Goal: Find specific page/section: Find specific page/section

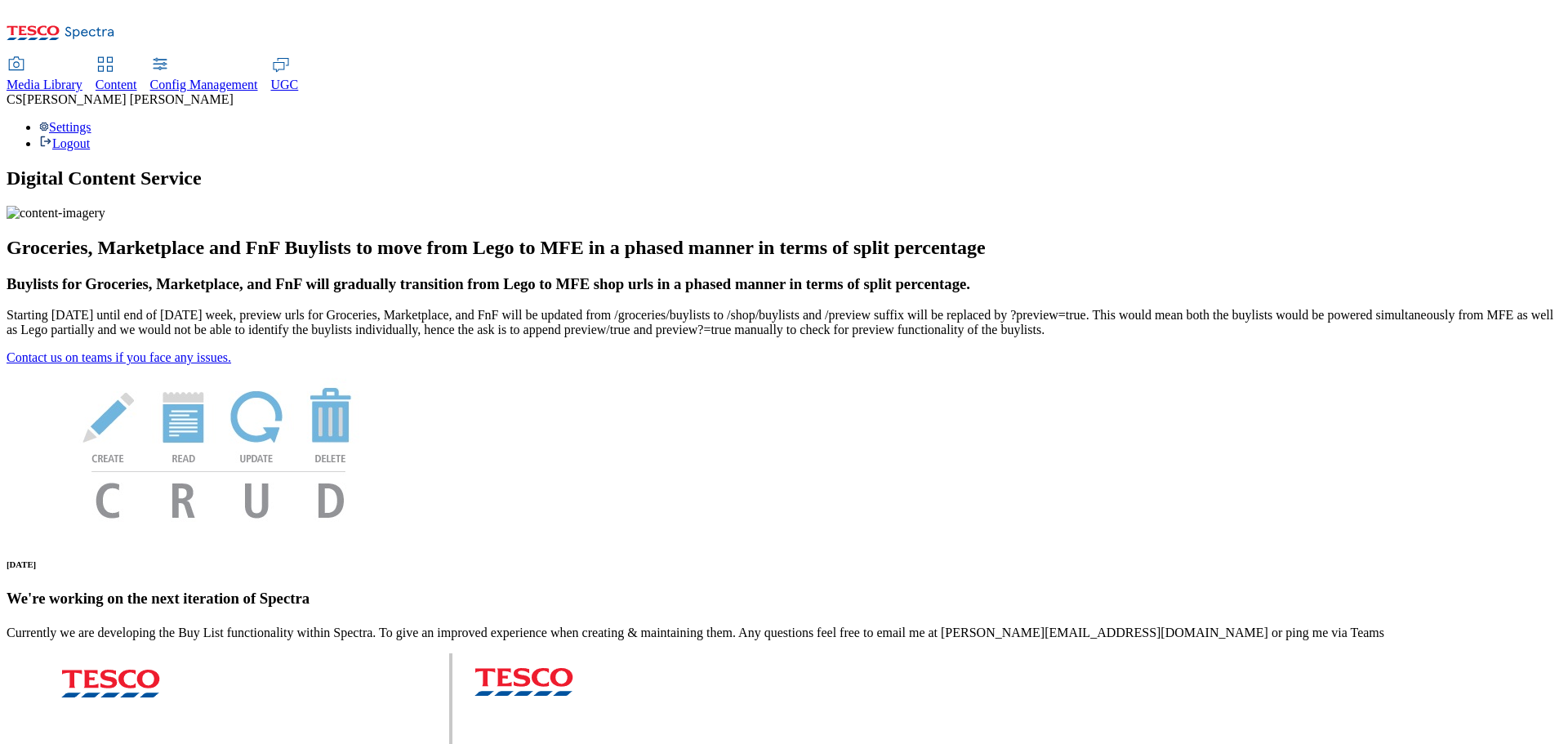
click at [82, 77] on span "Media Library" at bounding box center [45, 84] width 76 height 14
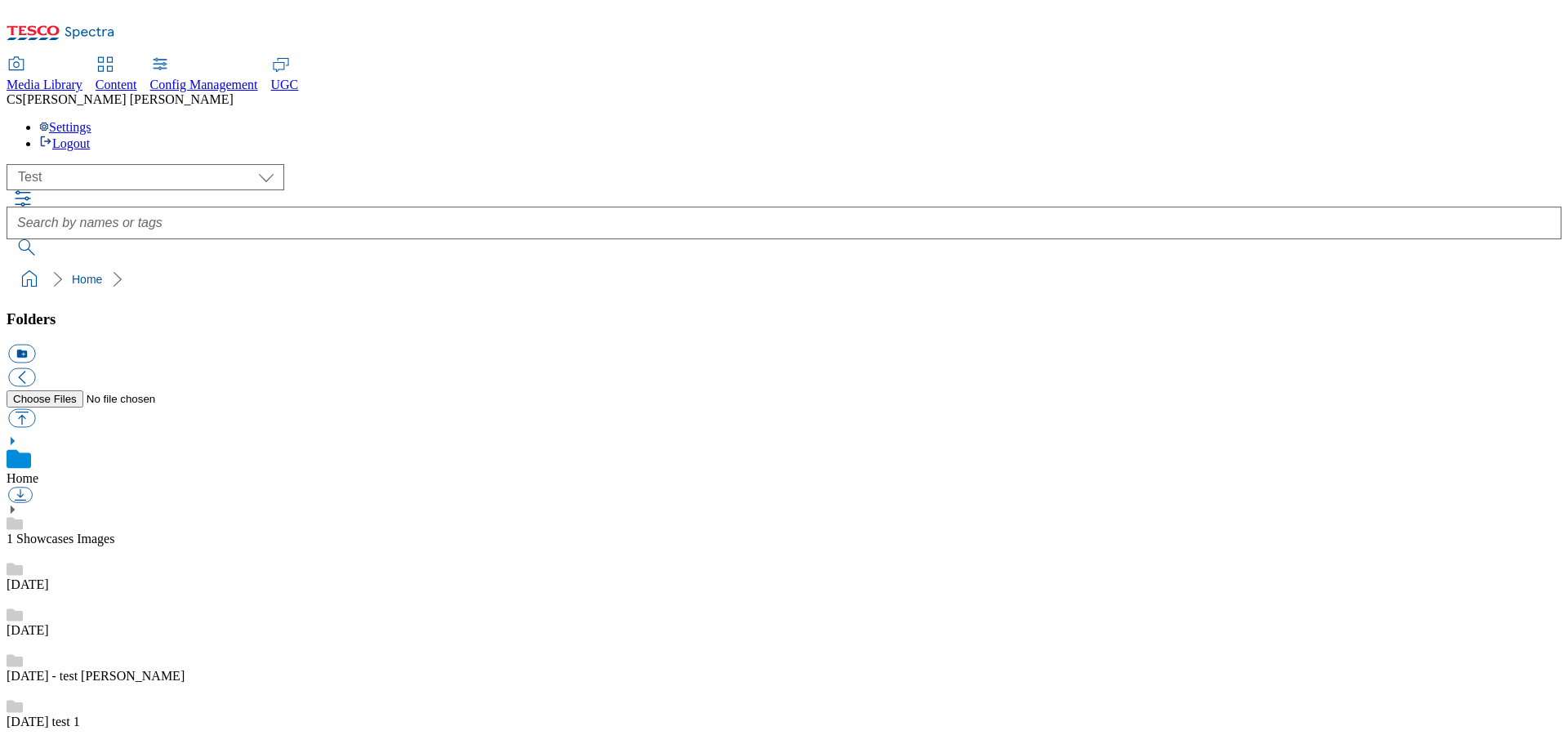
scroll to position [1, 0]
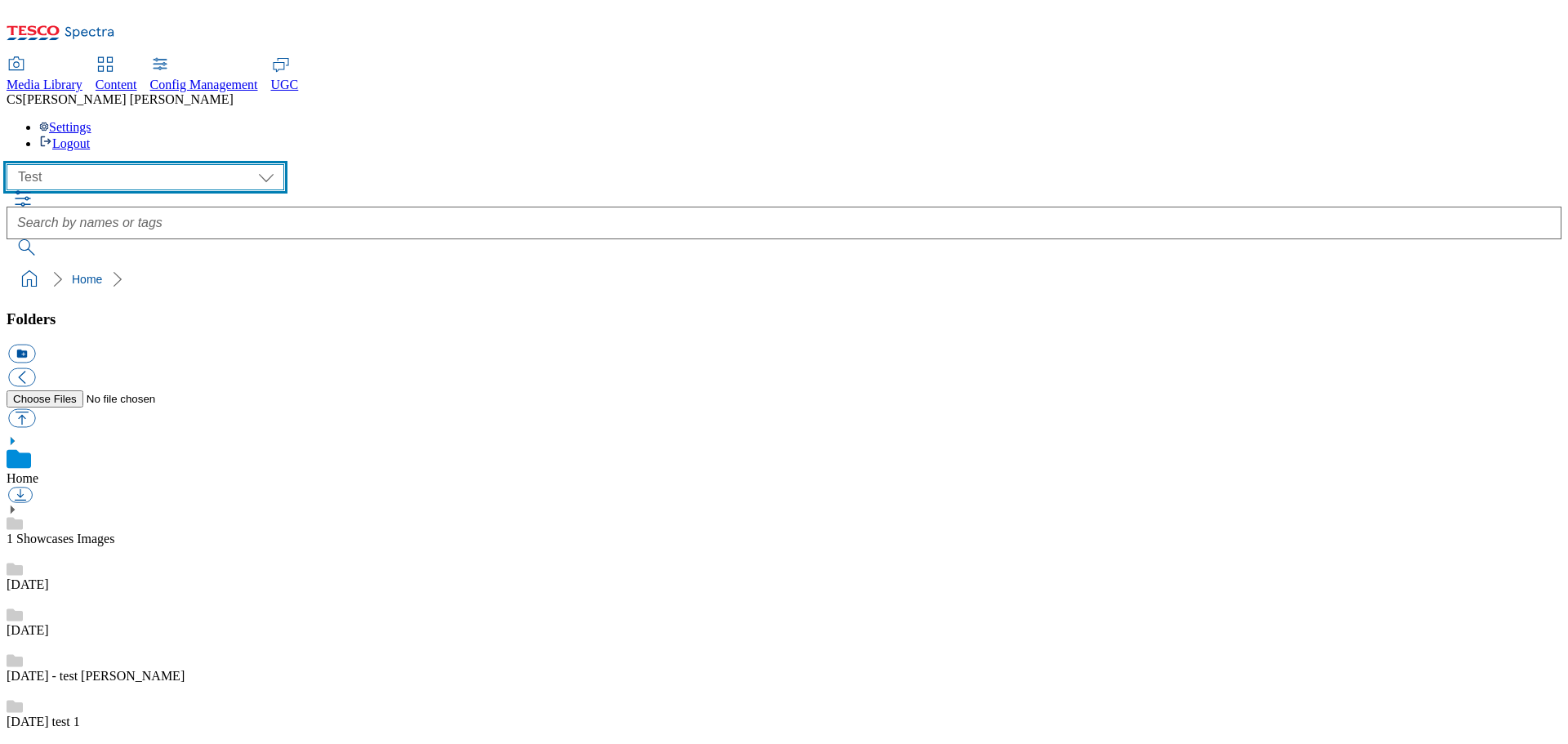
click at [186, 164] on select "All all CE Clubcard Boost UK Clubcard Marketing Clubcard ROI clubcard-boost-uk …" at bounding box center [146, 177] width 278 height 26
select select "ighs-sk"
click at [11, 164] on select "All all CE Clubcard Boost UK Clubcard Marketing Clubcard ROI clubcard-boost-uk …" at bounding box center [146, 177] width 278 height 26
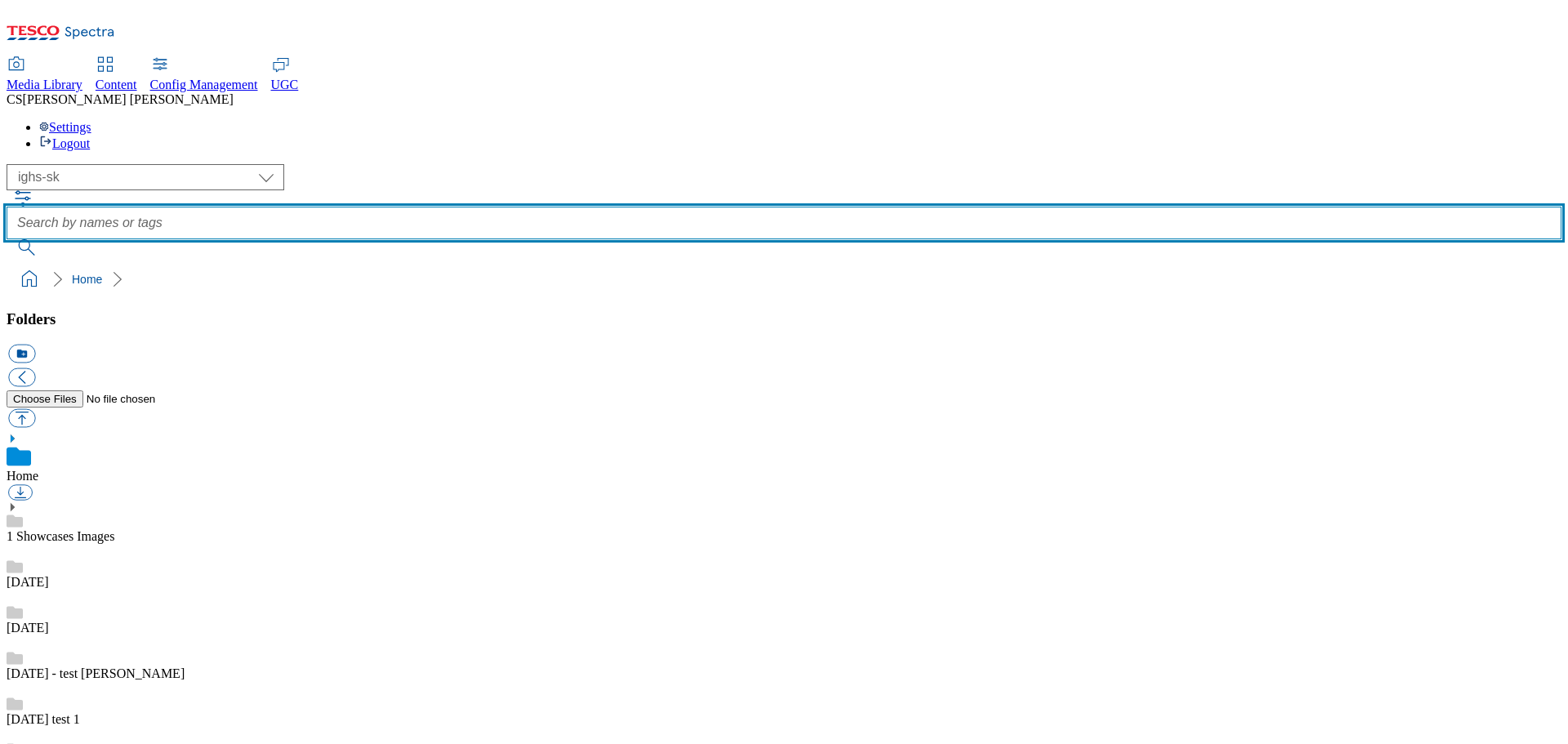
click at [749, 206] on input "text" at bounding box center [784, 223] width 1555 height 33
type input "roundels"
click at [7, 239] on button "submit" at bounding box center [28, 247] width 42 height 16
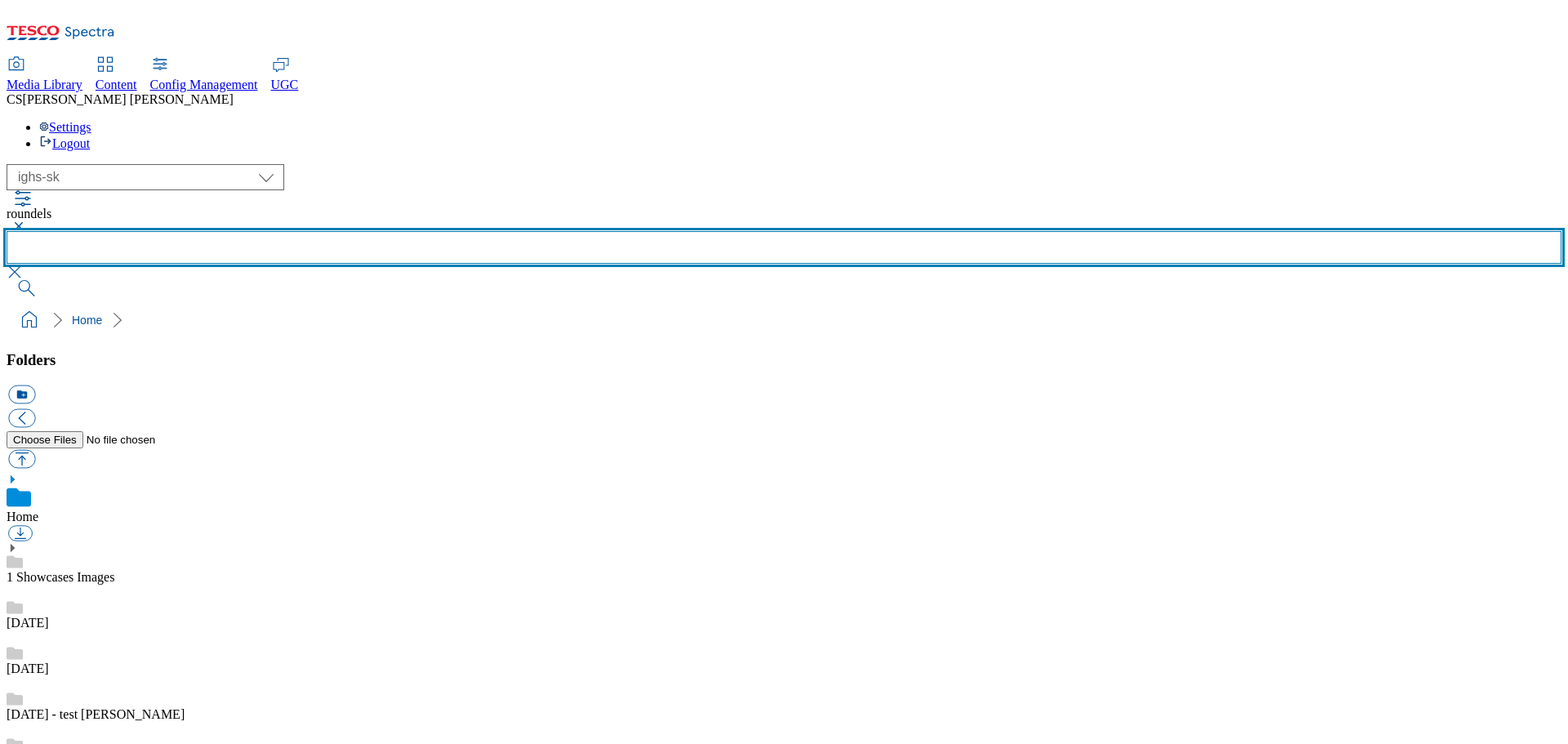
scroll to position [910, 0]
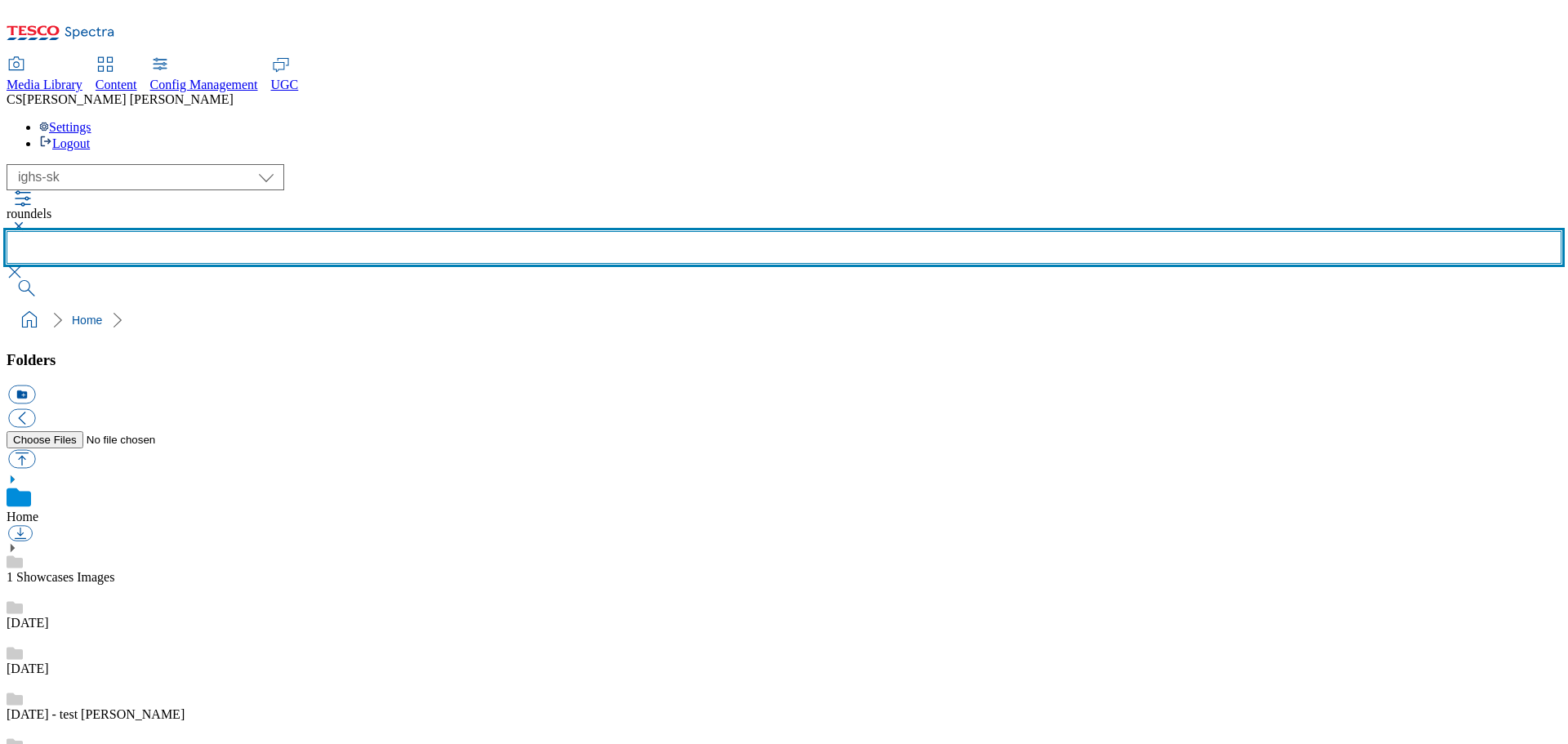
click at [664, 231] on input "text" at bounding box center [784, 247] width 1555 height 33
type input "bakery"
click at [7, 280] on button "submit" at bounding box center [28, 288] width 42 height 16
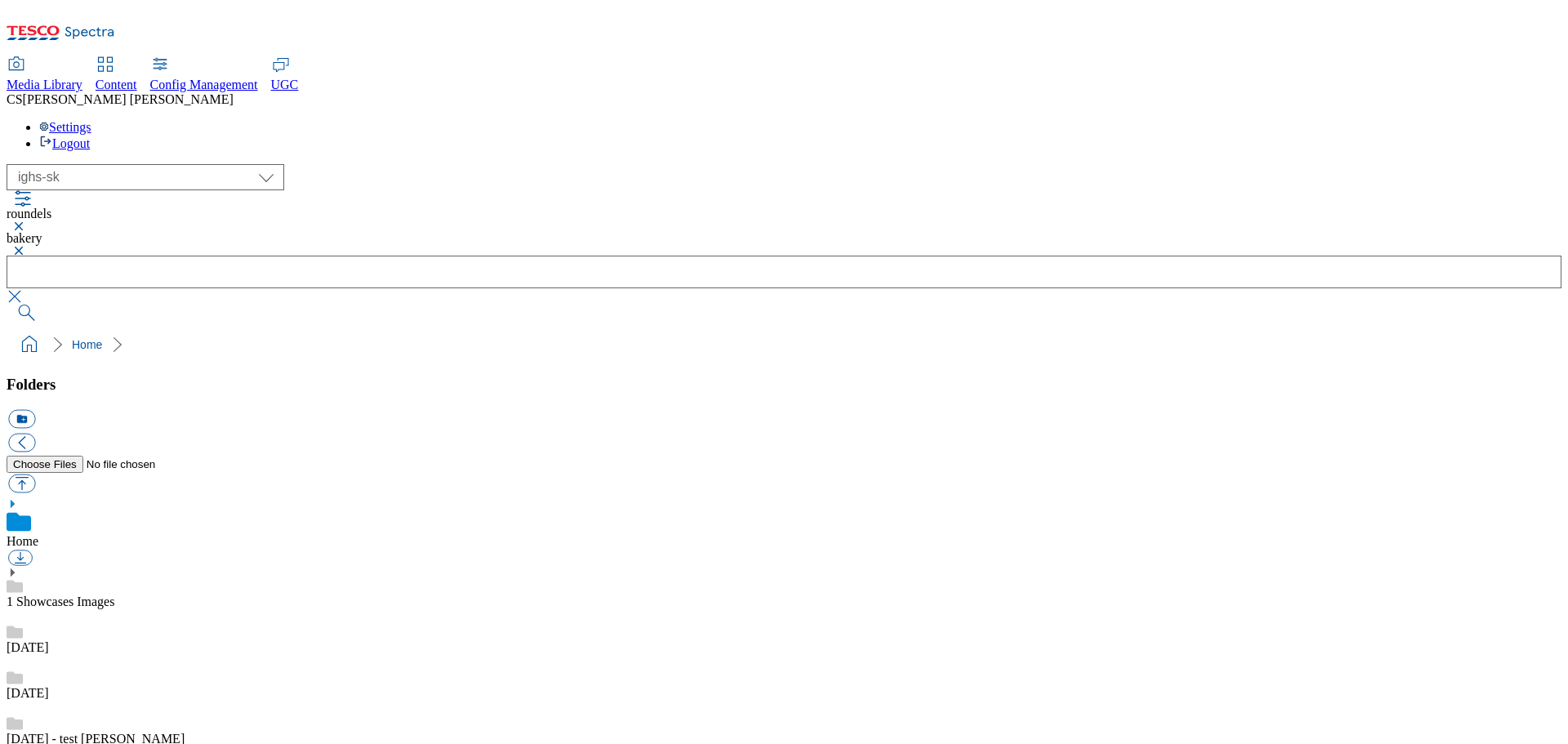
click at [18, 566] on icon at bounding box center [12, 571] width 11 height 11
click at [90, 594] on link "1 Showcases Images" at bounding box center [61, 601] width 108 height 14
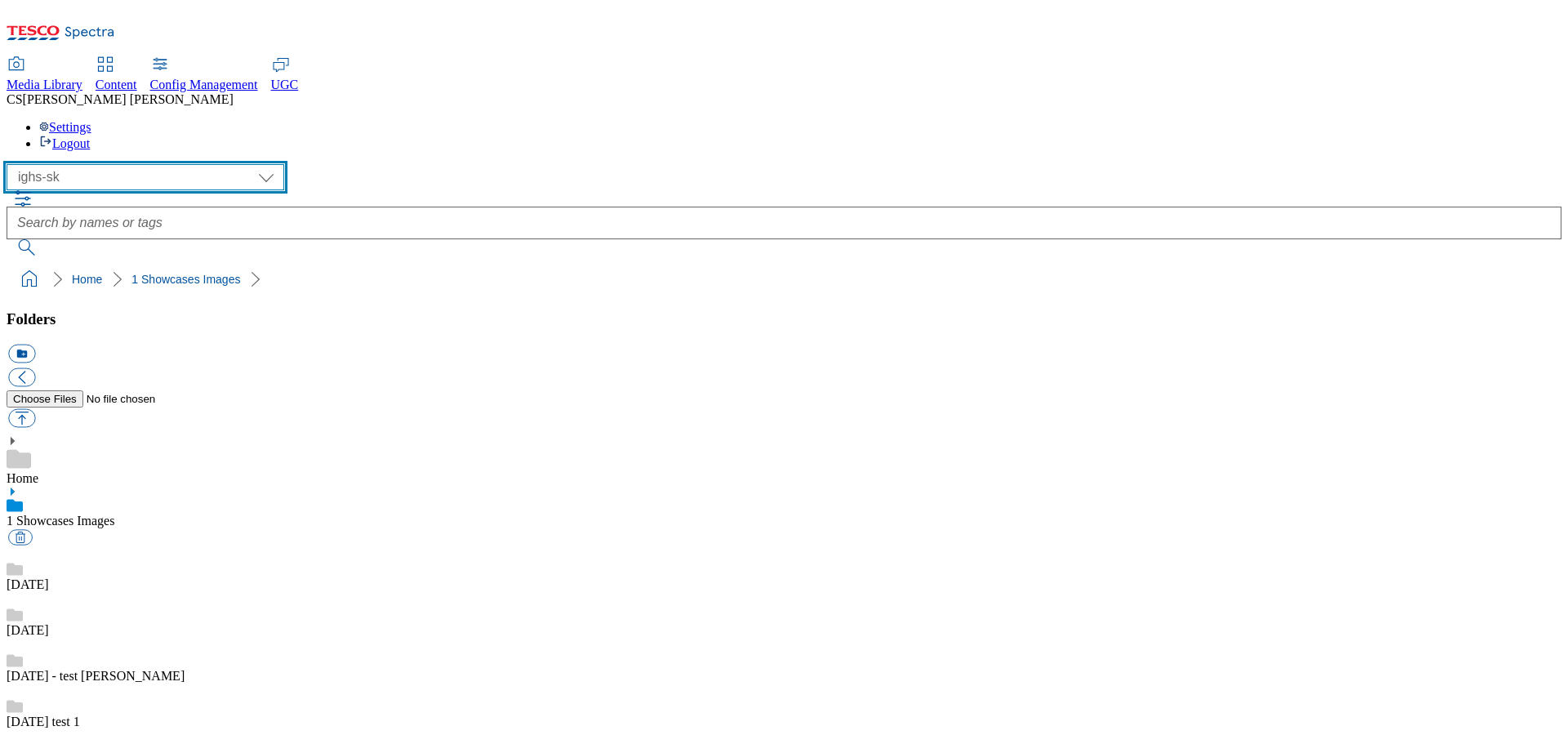
click at [189, 164] on select "All all CE Clubcard Boost UK Clubcard Marketing Clubcard ROI clubcard-boost-uk …" at bounding box center [146, 177] width 278 height 26
click at [11, 164] on select "All all CE Clubcard Boost UK Clubcard Marketing Clubcard ROI clubcard-boost-uk …" at bounding box center [146, 177] width 278 height 26
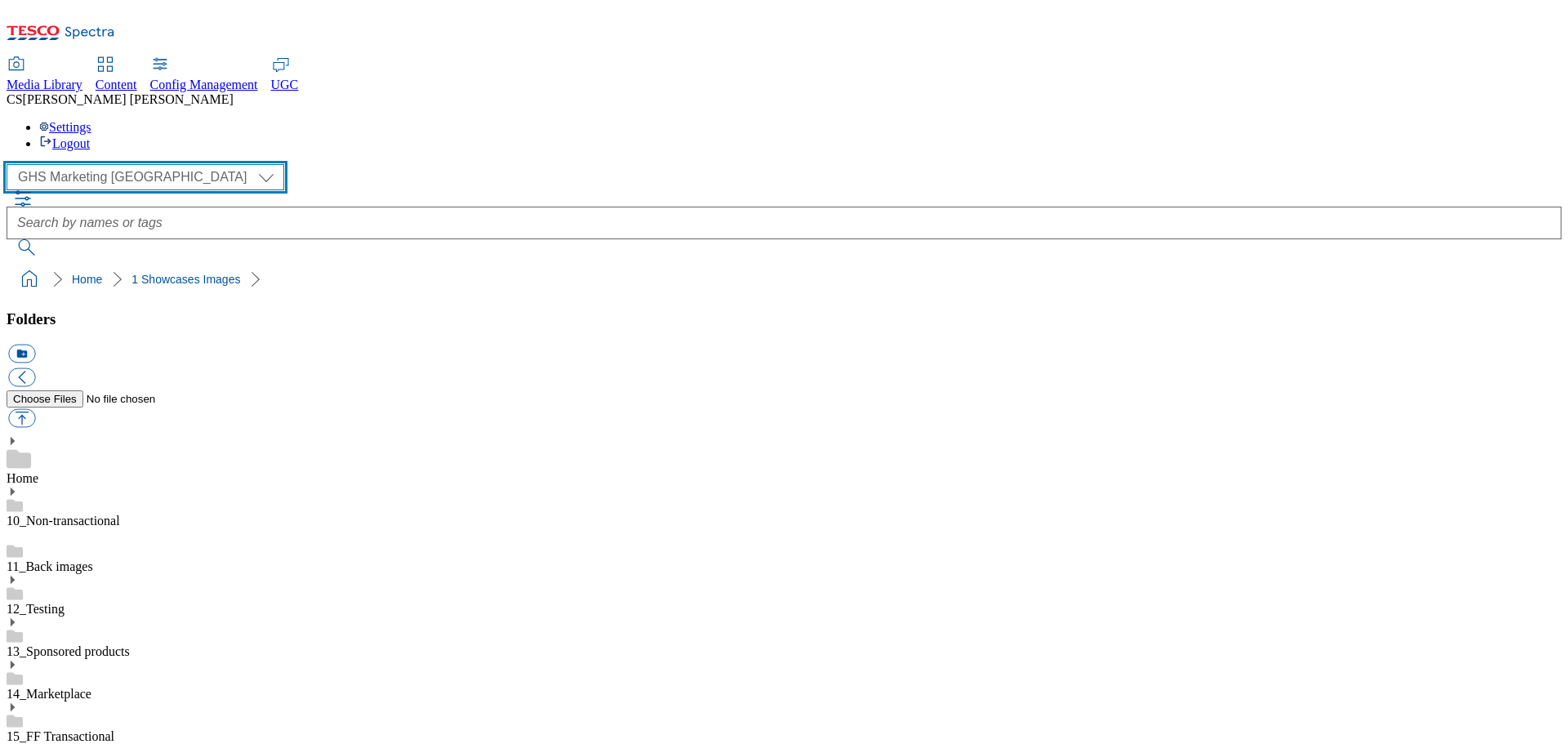
click at [192, 164] on select "All all CE Clubcard Boost UK Clubcard Marketing Clubcard ROI clubcard-boost-uk …" at bounding box center [146, 177] width 278 height 26
select select "ighs-sk"
click at [11, 164] on select "All all CE Clubcard Boost UK Clubcard Marketing Clubcard ROI clubcard-boost-uk …" at bounding box center [146, 177] width 278 height 26
